Goal: Task Accomplishment & Management: Manage account settings

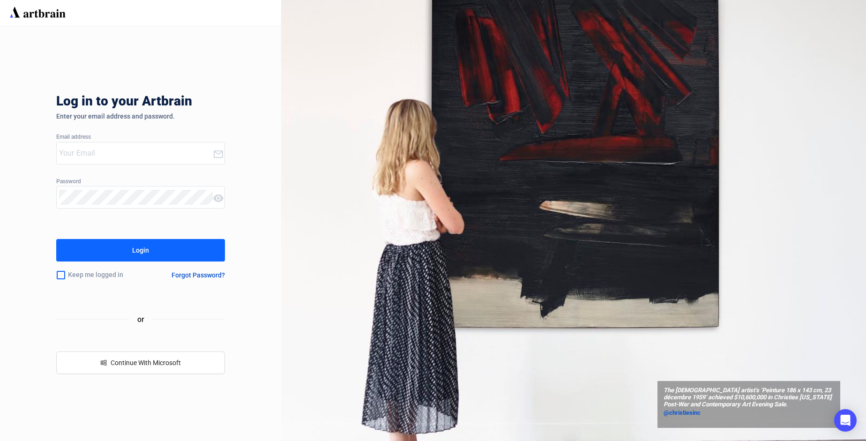
type input "[EMAIL_ADDRESS][PERSON_NAME][DOMAIN_NAME]"
click at [125, 256] on button "Login" at bounding box center [140, 250] width 169 height 23
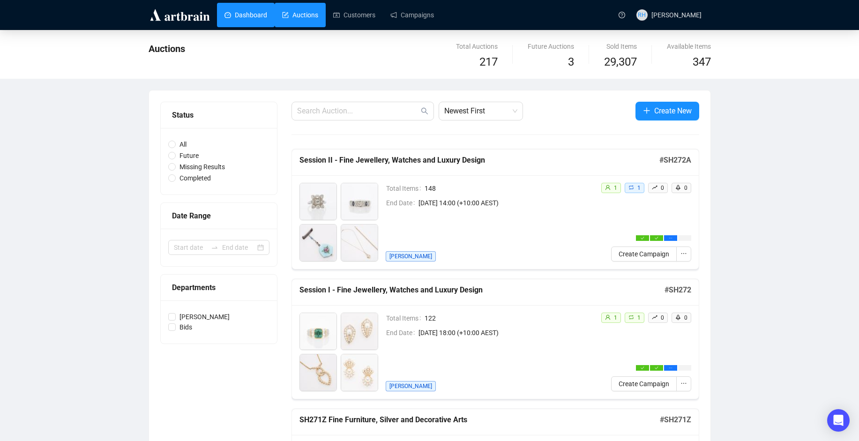
click at [241, 12] on link "Dashboard" at bounding box center [246, 15] width 43 height 24
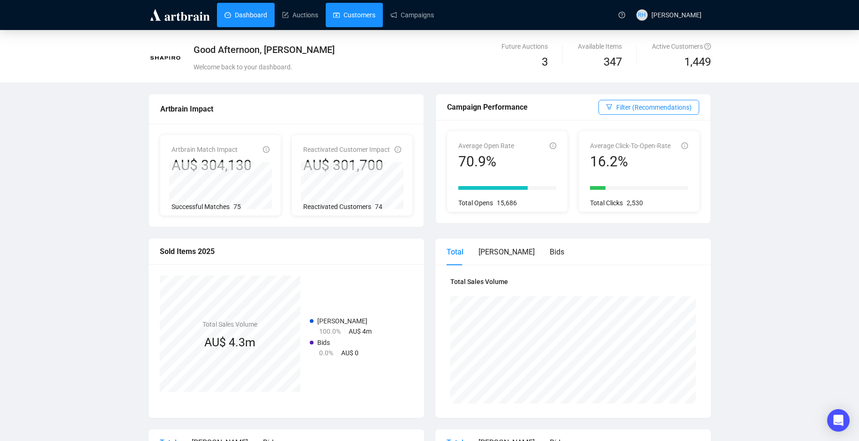
click at [361, 17] on link "Customers" at bounding box center [354, 15] width 42 height 24
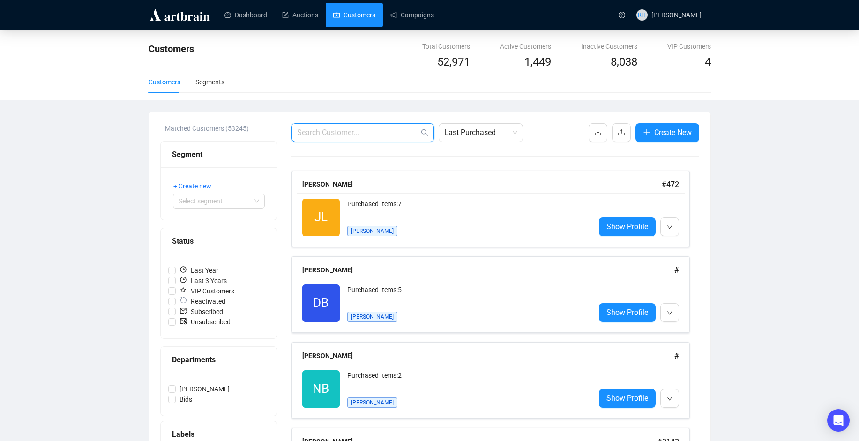
click at [312, 128] on input "text" at bounding box center [358, 132] width 122 height 11
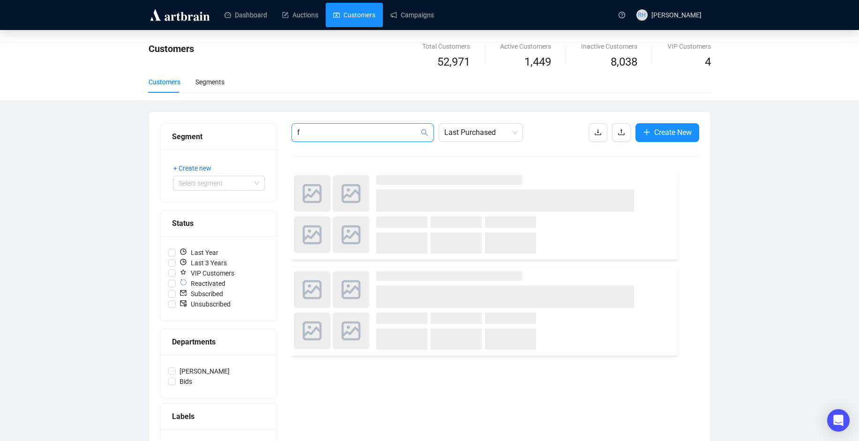
click at [312, 128] on input "f" at bounding box center [358, 132] width 122 height 11
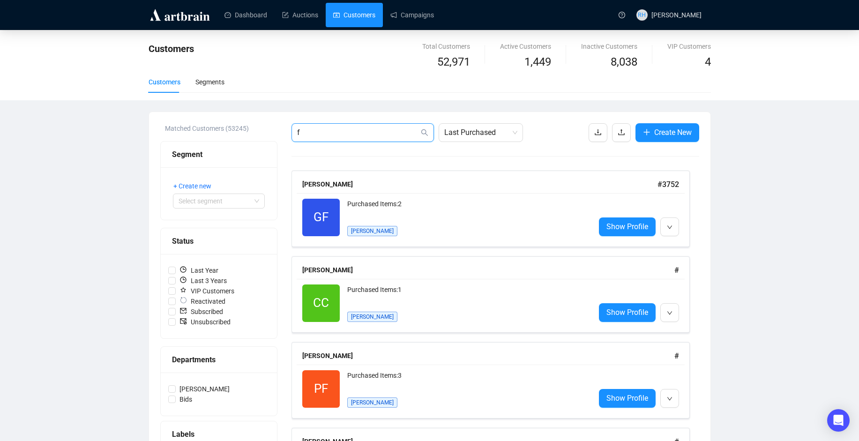
click at [312, 128] on input "f" at bounding box center [358, 132] width 122 height 11
type input "f"
click at [172, 294] on input "VIP Customers" at bounding box center [172, 291] width 8 height 8
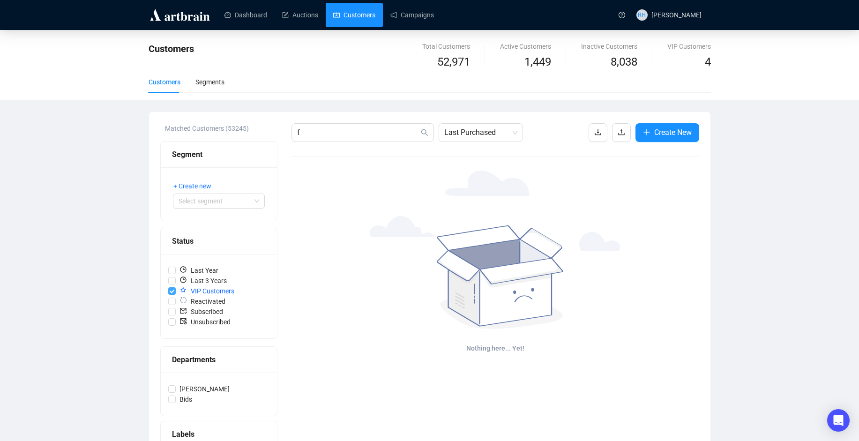
click at [169, 291] on input "VIP Customers" at bounding box center [172, 291] width 8 height 8
checkbox input "false"
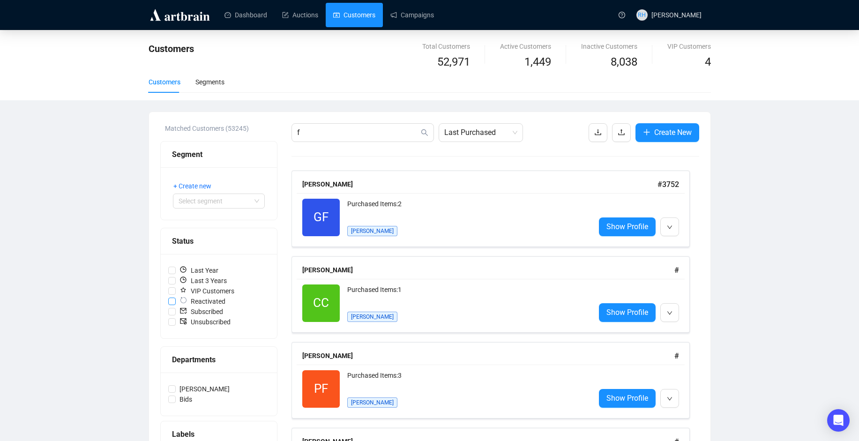
click at [169, 298] on input "Reactivated" at bounding box center [172, 302] width 8 height 8
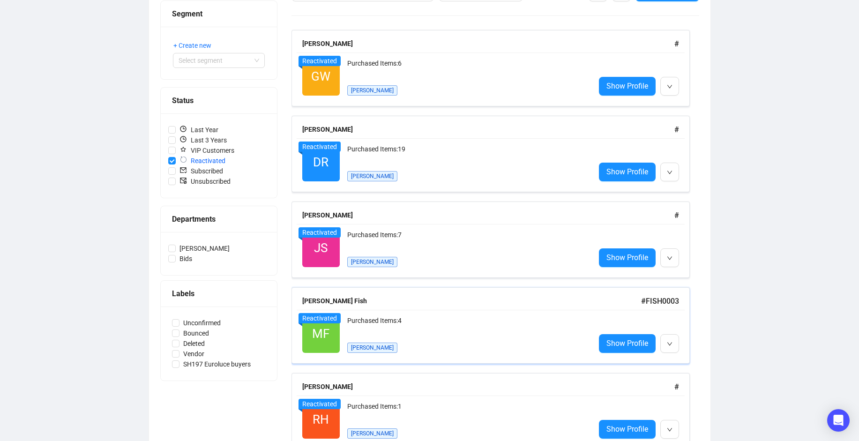
scroll to position [170, 0]
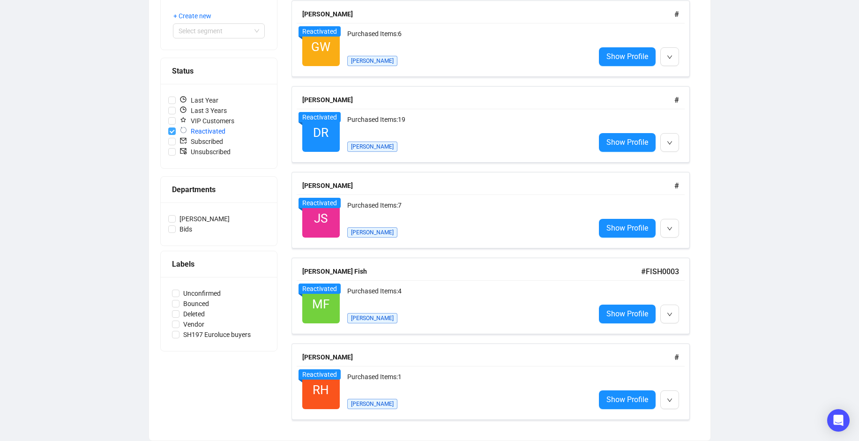
click at [171, 133] on input "Reactivated" at bounding box center [172, 132] width 8 height 8
checkbox input "false"
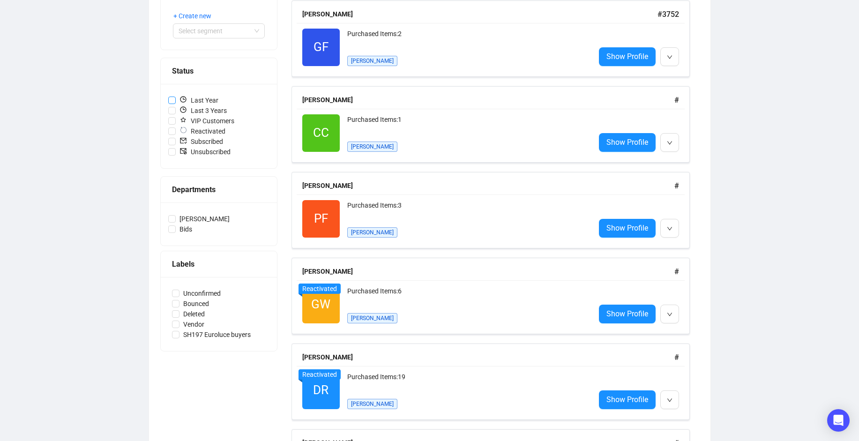
click at [170, 100] on input "Last Year" at bounding box center [172, 101] width 8 height 8
checkbox input "true"
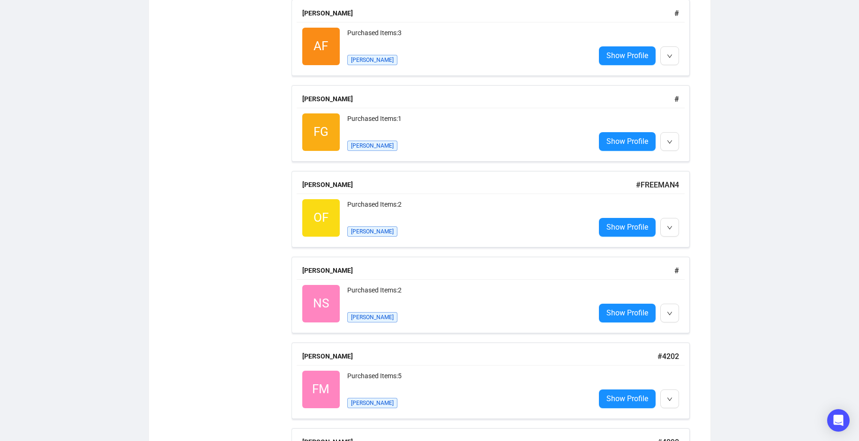
scroll to position [592, 0]
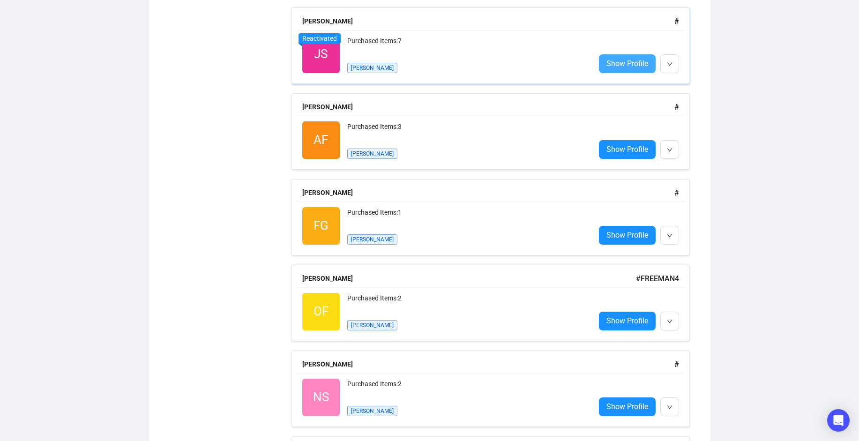
click at [617, 60] on span "Show Profile" at bounding box center [628, 64] width 42 height 12
